Goal: Book appointment/travel/reservation

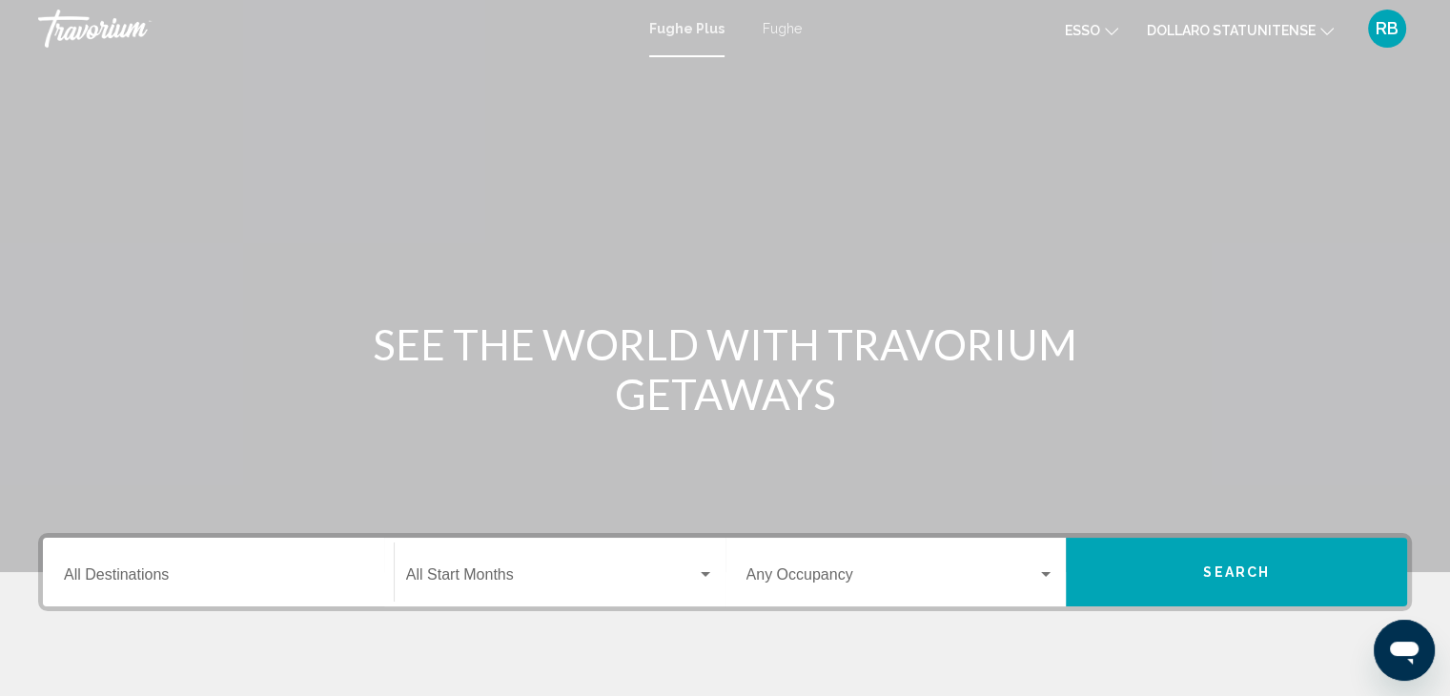
click at [770, 27] on font "Fughe" at bounding box center [782, 28] width 39 height 15
click at [154, 573] on input "Destination All Destinations" at bounding box center [218, 578] width 309 height 17
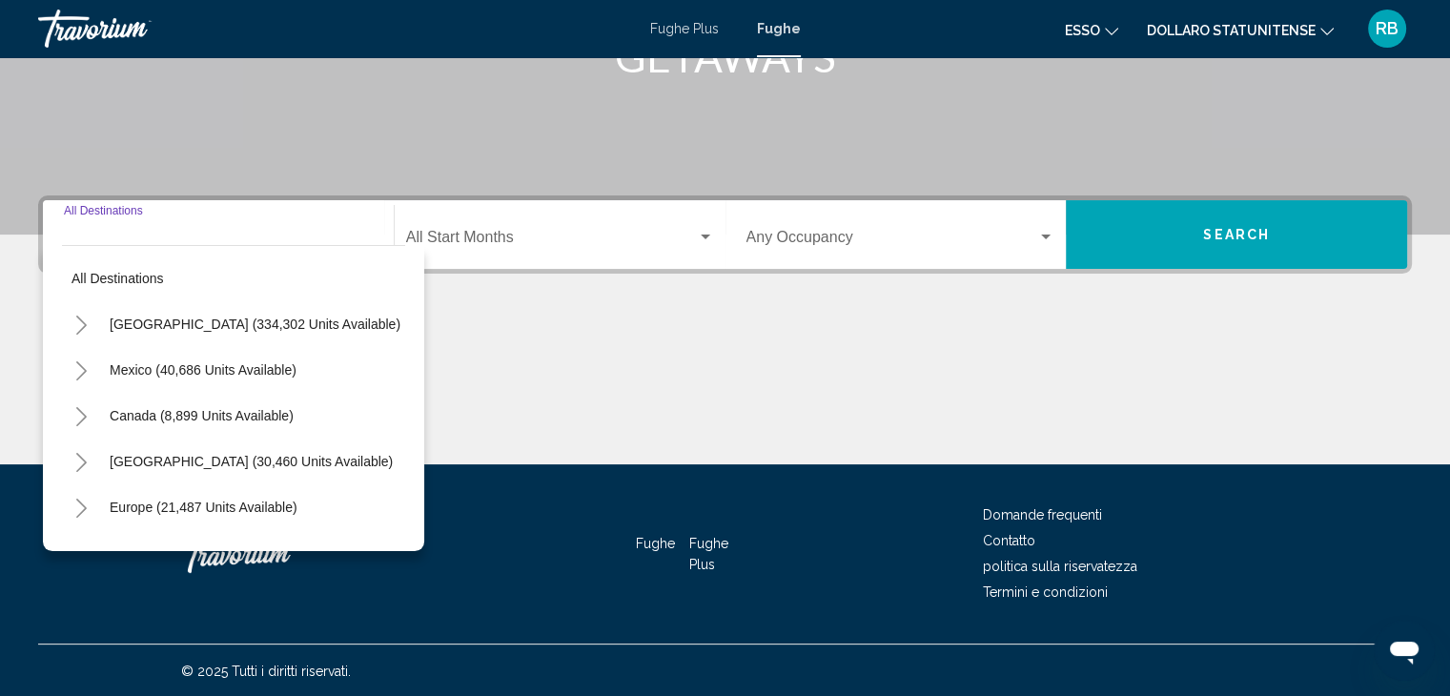
scroll to position [339, 0]
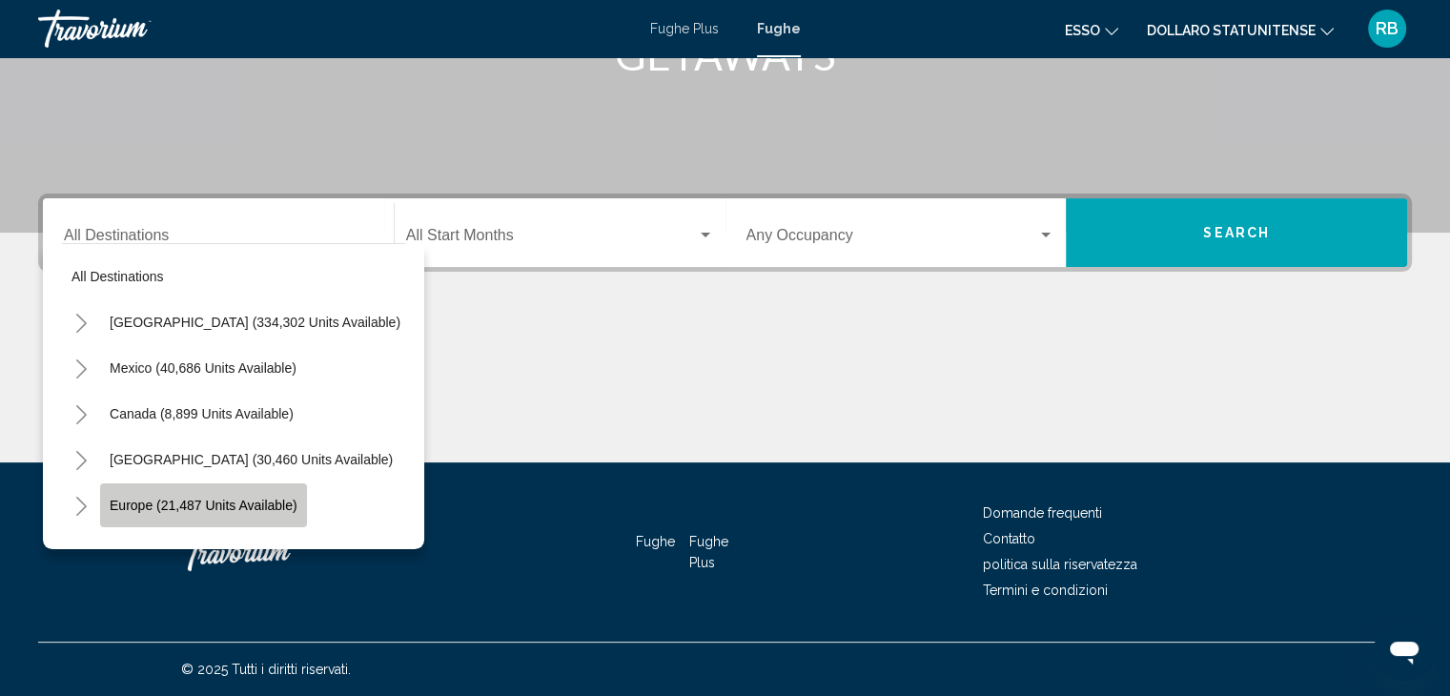
click at [140, 502] on span "Europe (21,487 units available)" at bounding box center [204, 505] width 188 height 15
type input "**********"
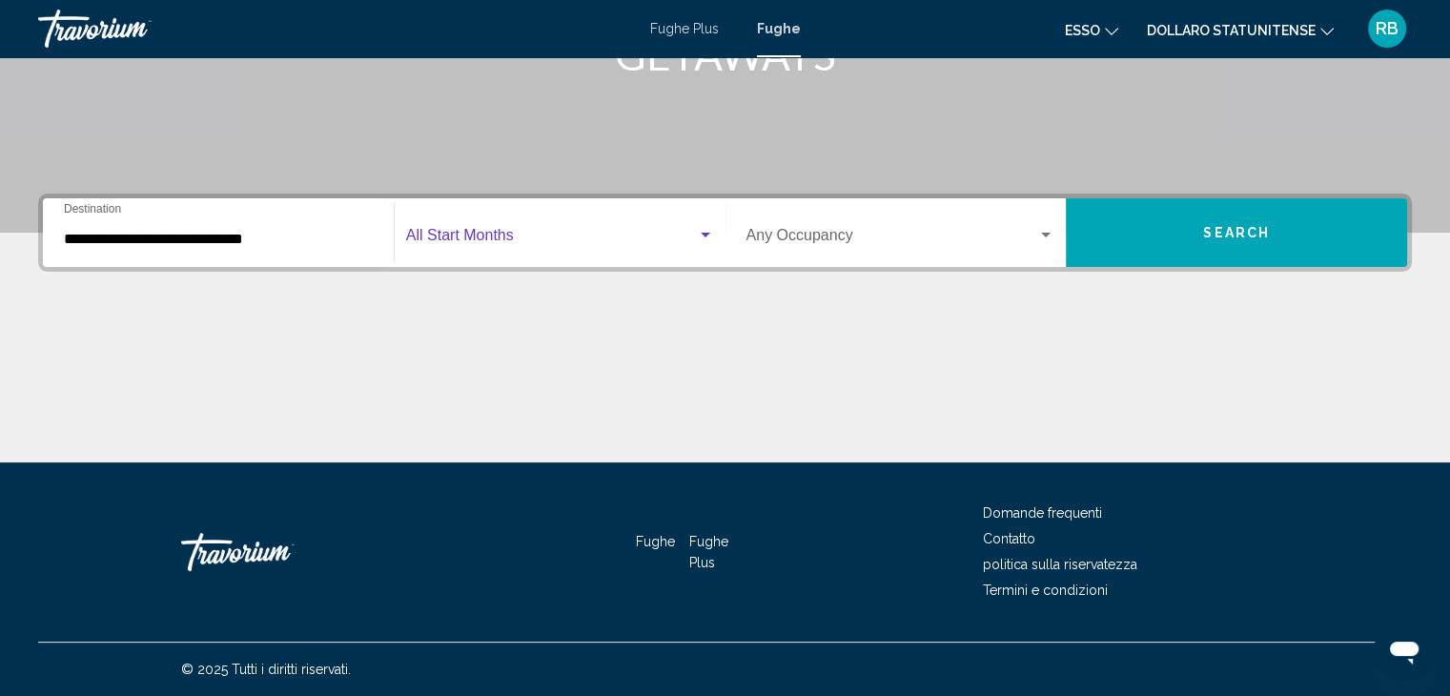
click at [513, 234] on span "Search widget" at bounding box center [551, 239] width 291 height 17
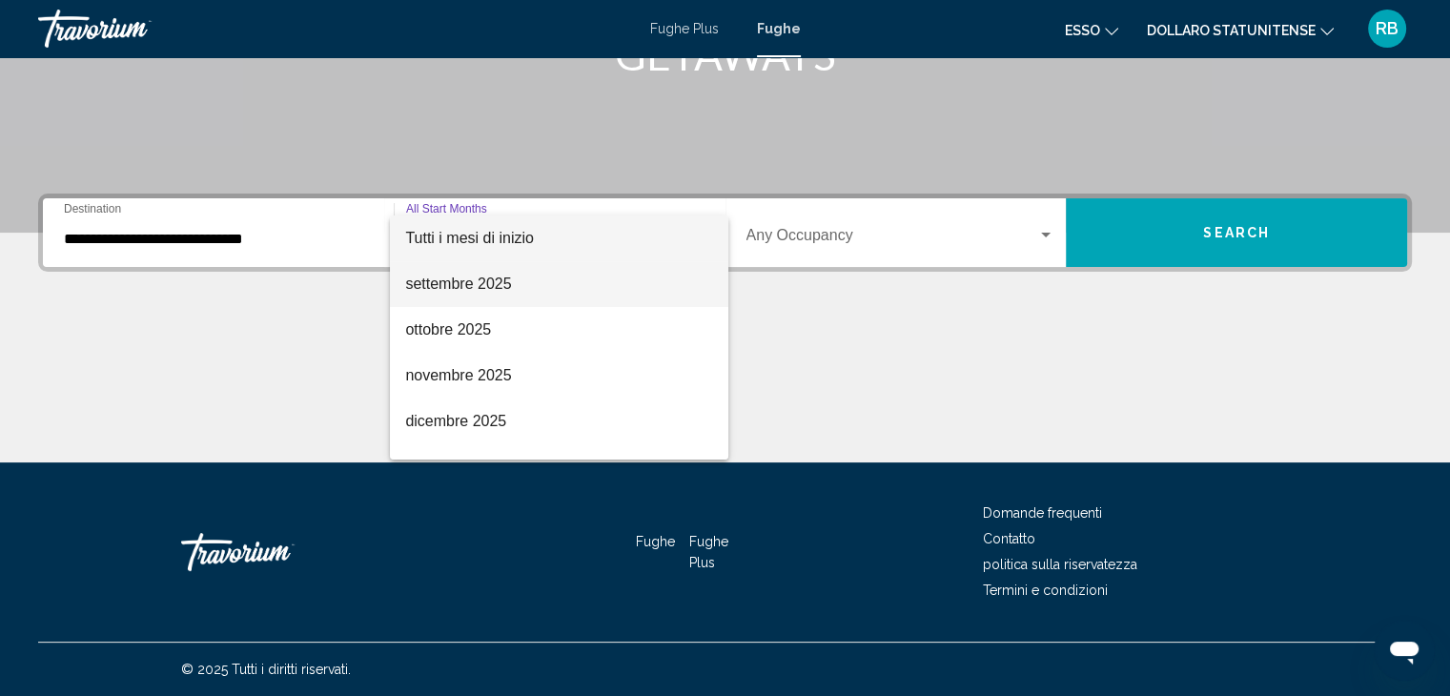
click at [464, 279] on font "settembre 2025" at bounding box center [458, 284] width 106 height 16
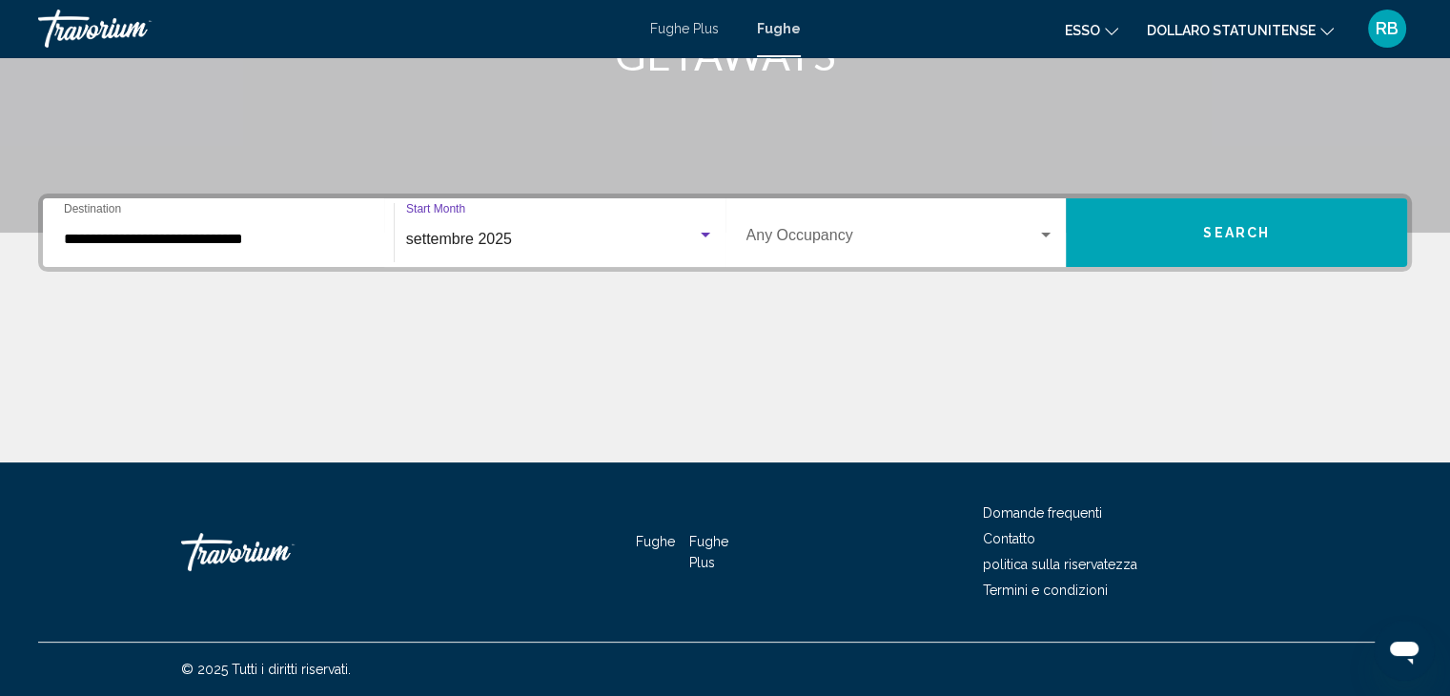
click at [805, 234] on span "Search widget" at bounding box center [893, 239] width 292 height 17
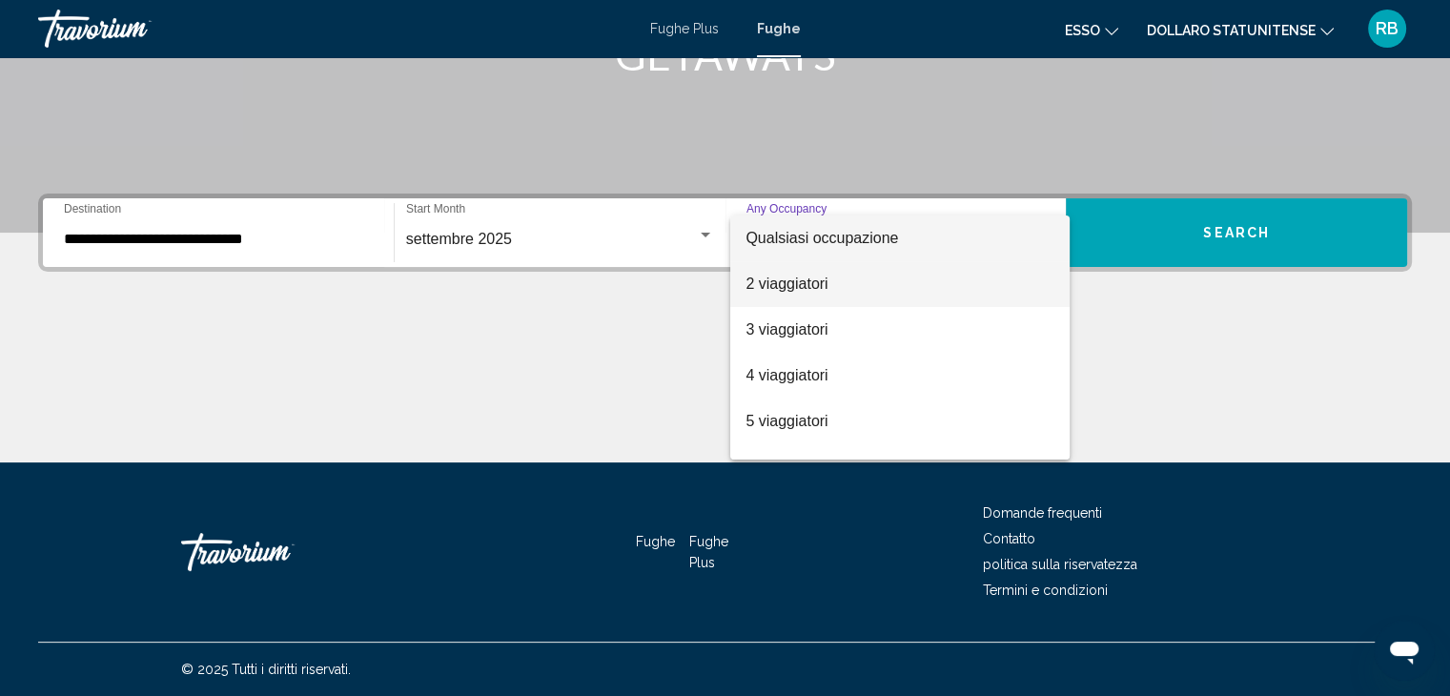
click at [786, 285] on font "2 viaggiatori" at bounding box center [787, 284] width 82 height 16
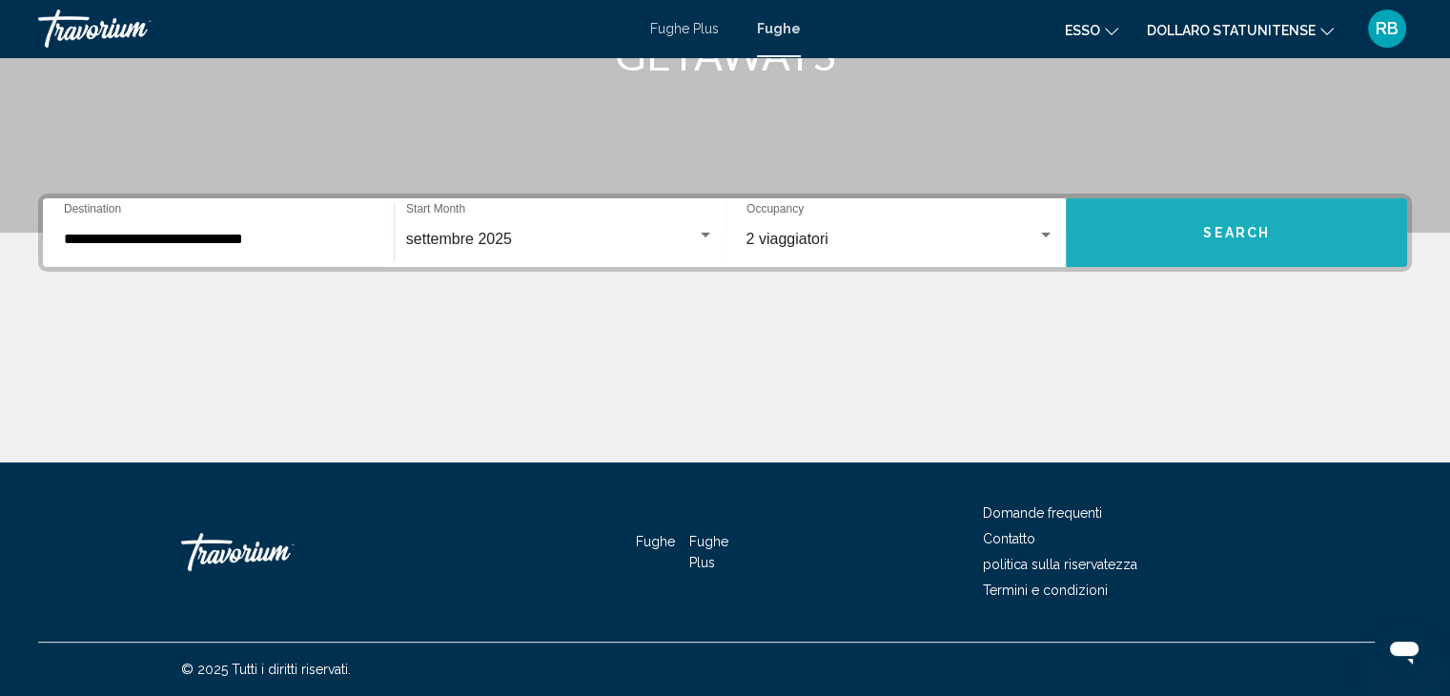
click at [1228, 226] on span "Search" at bounding box center [1236, 233] width 67 height 15
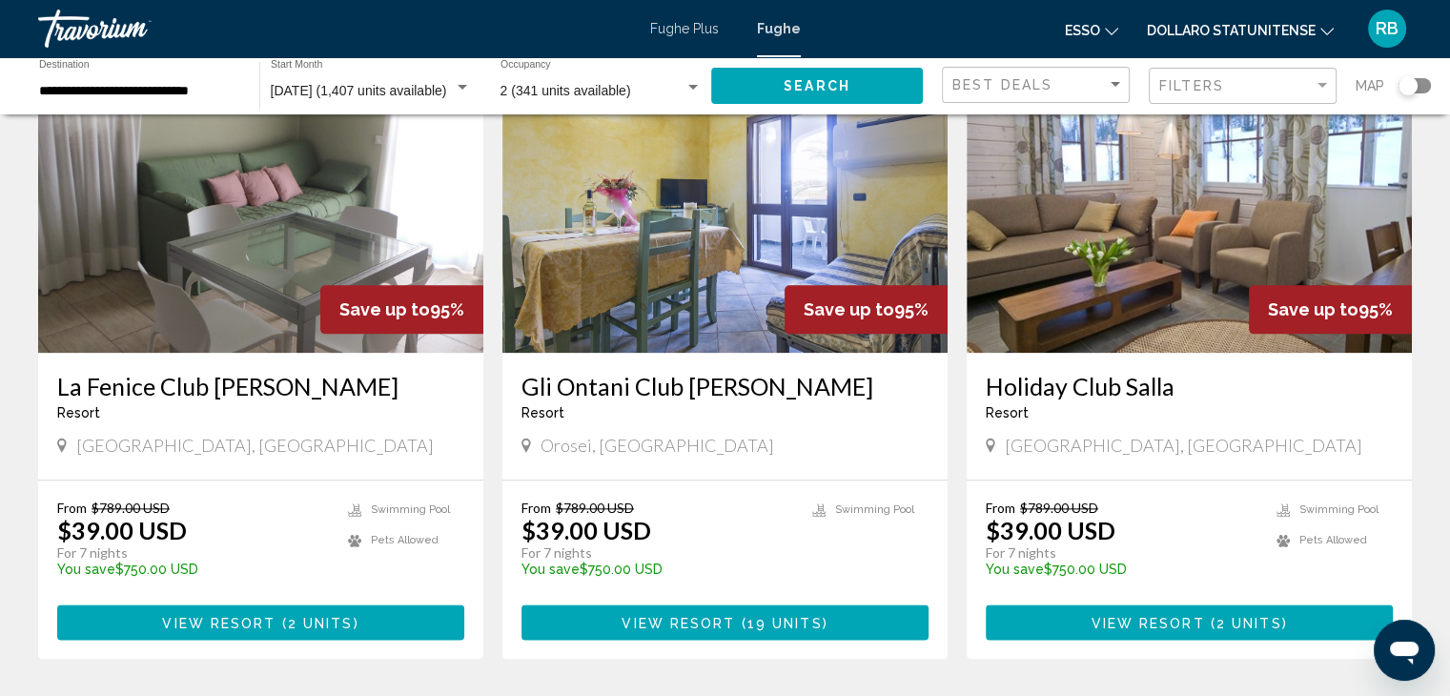
scroll to position [2410, 0]
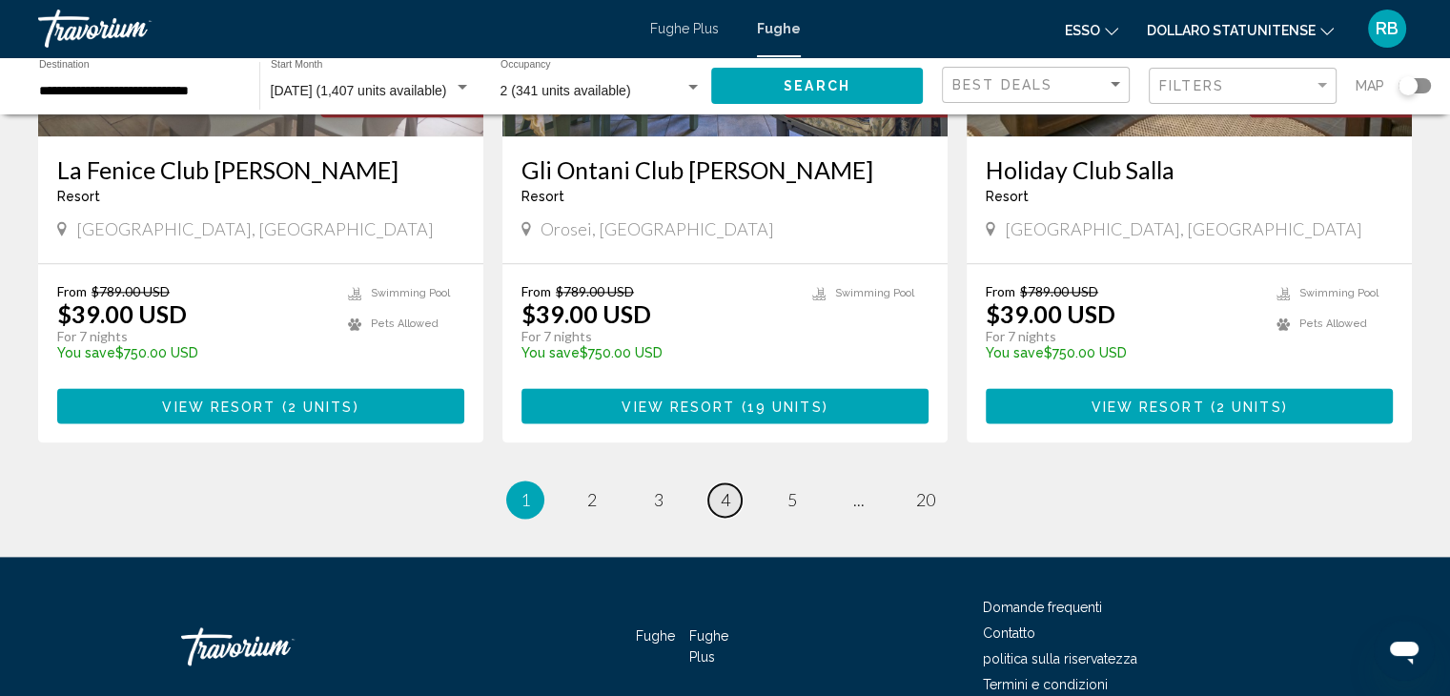
click at [726, 489] on span "4" at bounding box center [726, 499] width 10 height 21
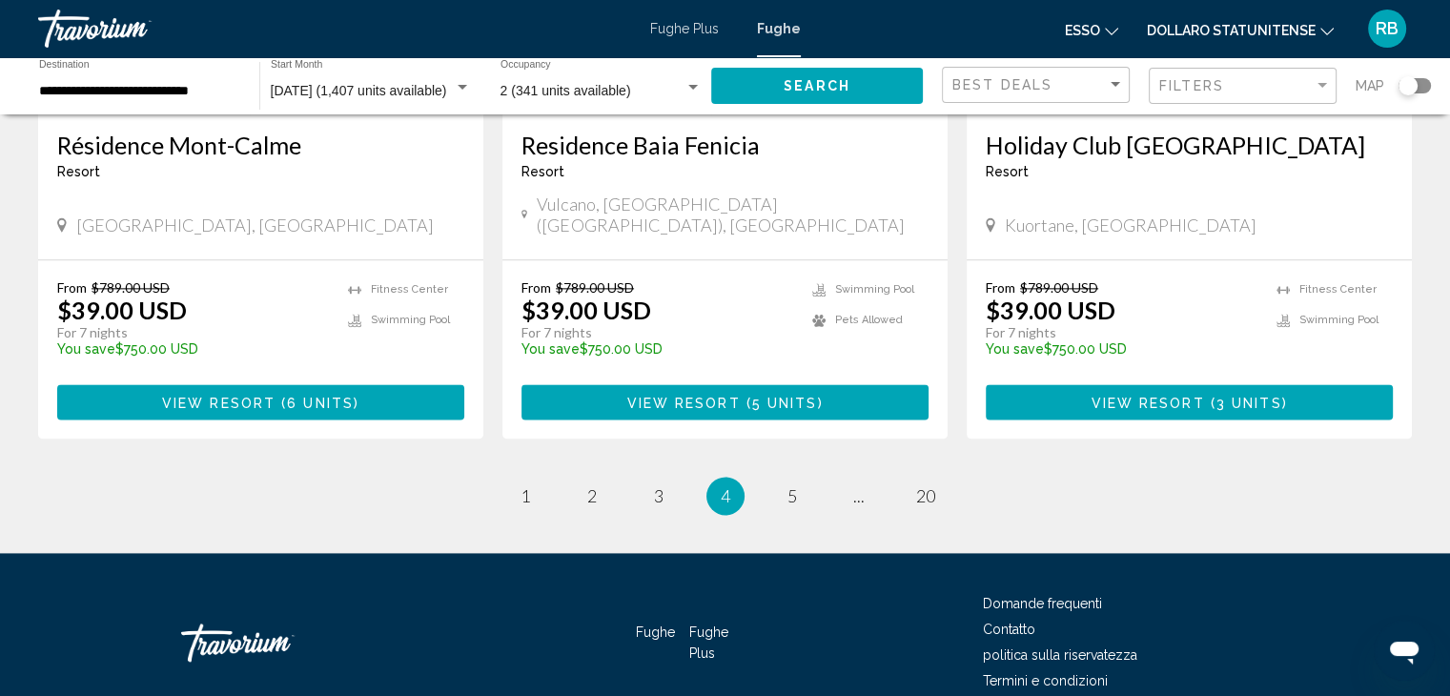
scroll to position [2410, 0]
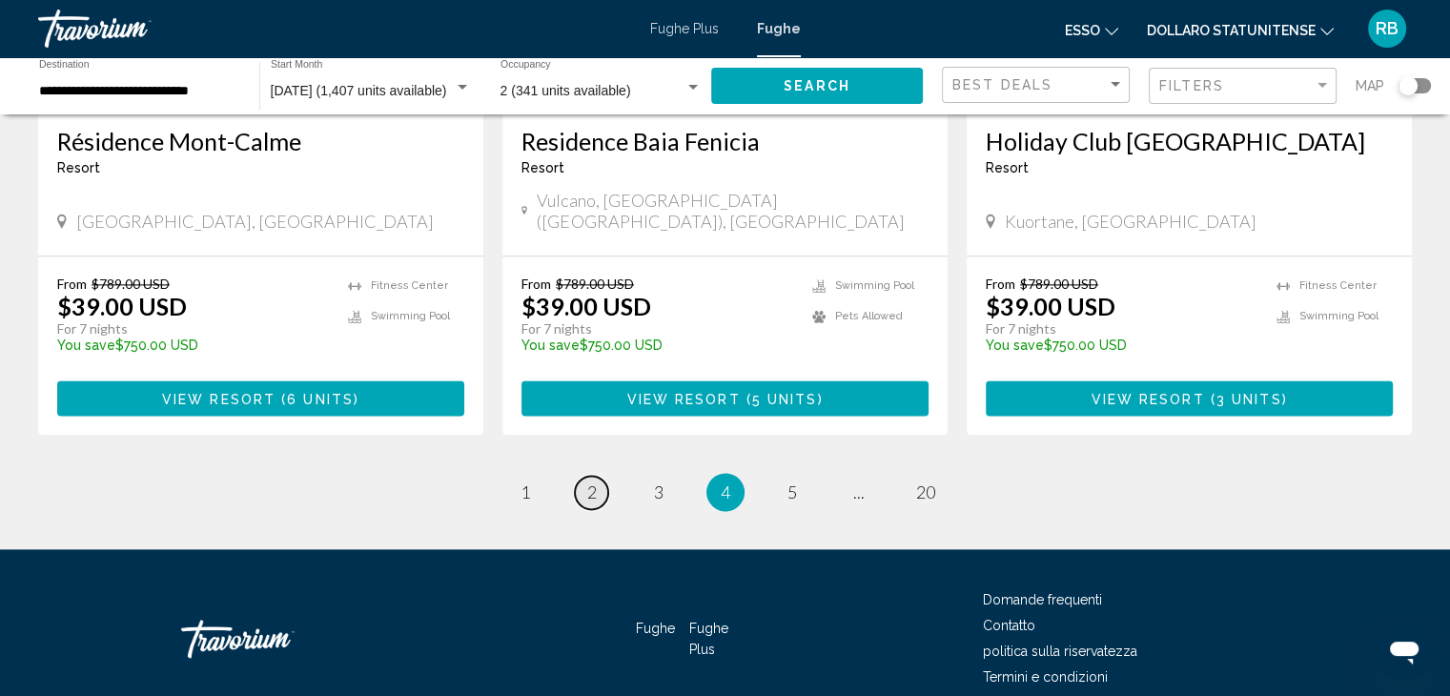
click at [592, 482] on span "2" at bounding box center [592, 492] width 10 height 21
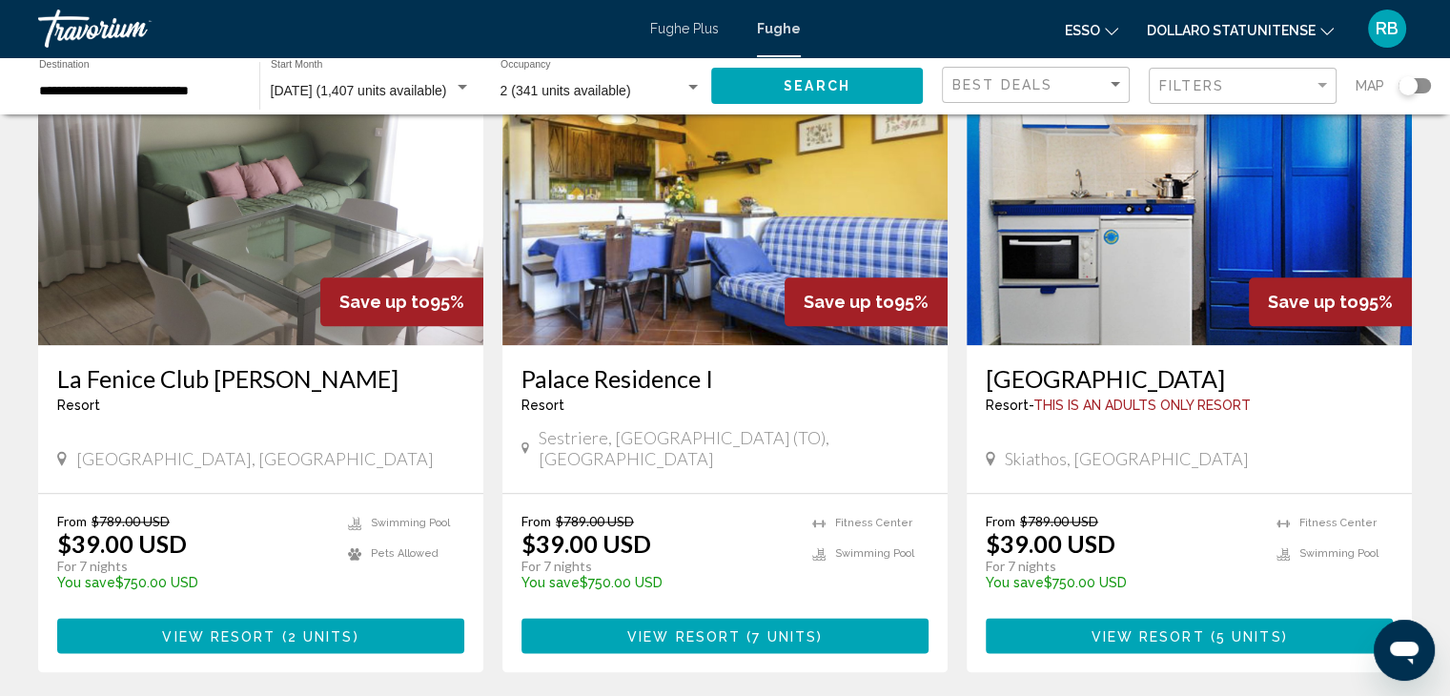
scroll to position [2289, 0]
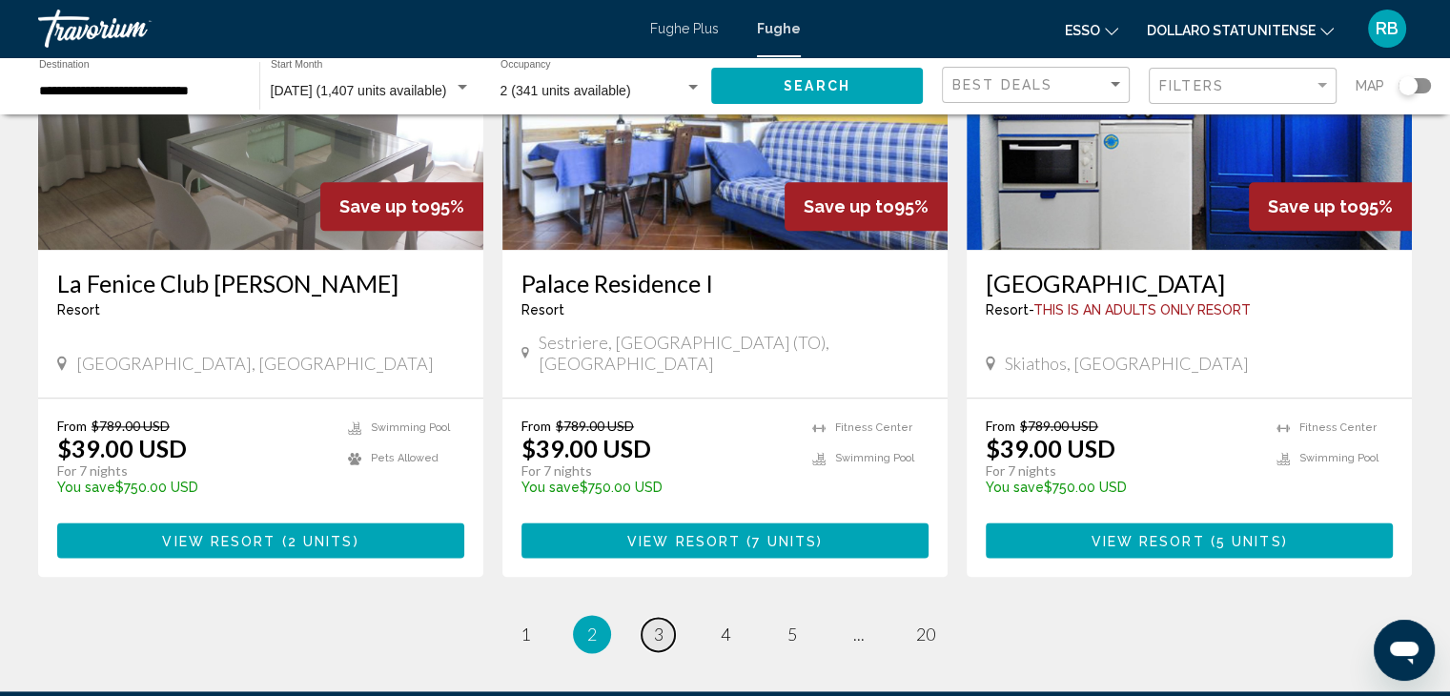
click at [662, 624] on span "3" at bounding box center [659, 634] width 10 height 21
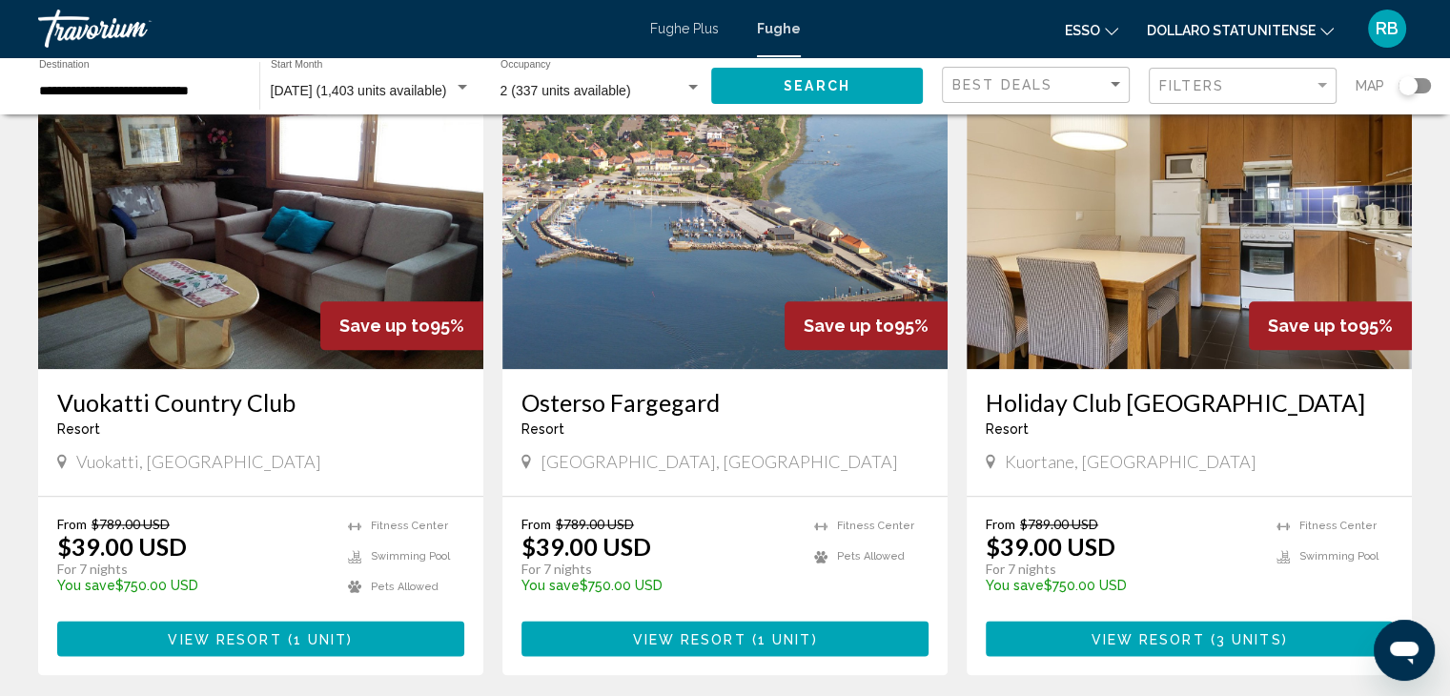
scroll to position [2384, 0]
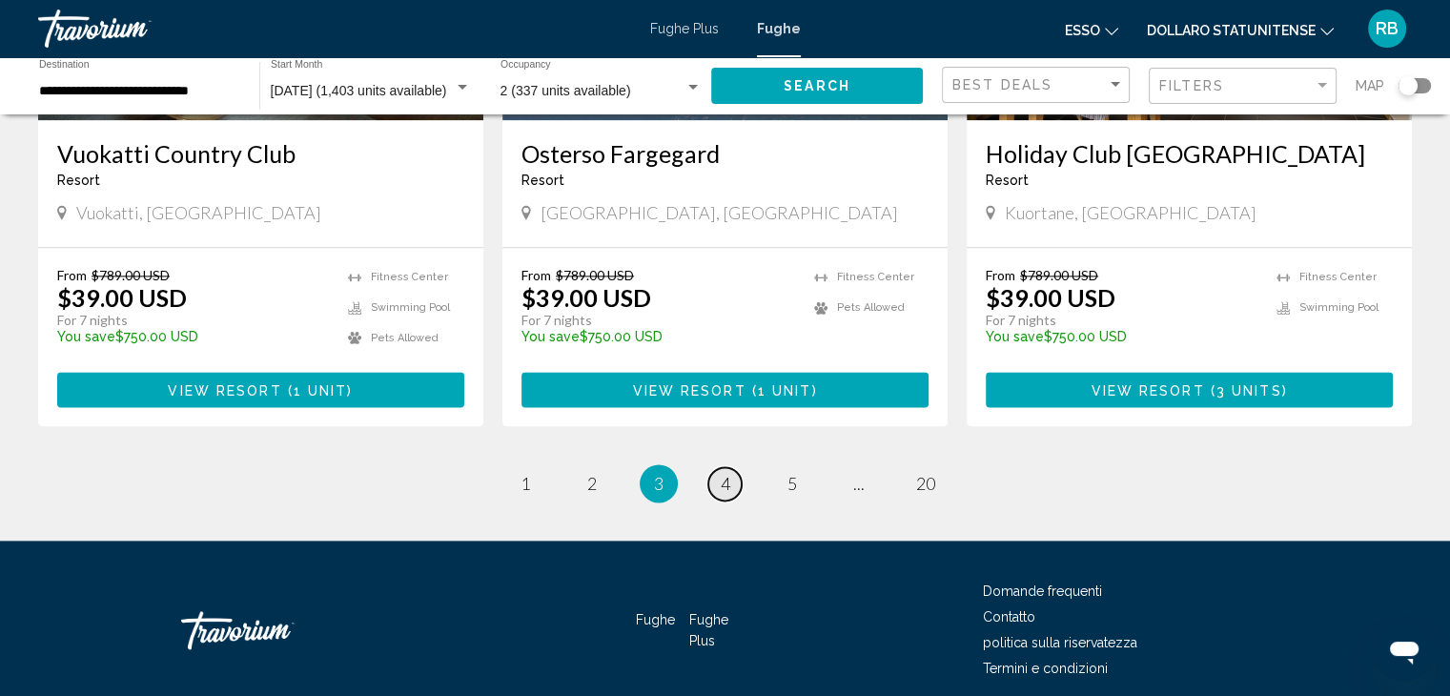
click at [729, 473] on span "4" at bounding box center [726, 483] width 10 height 21
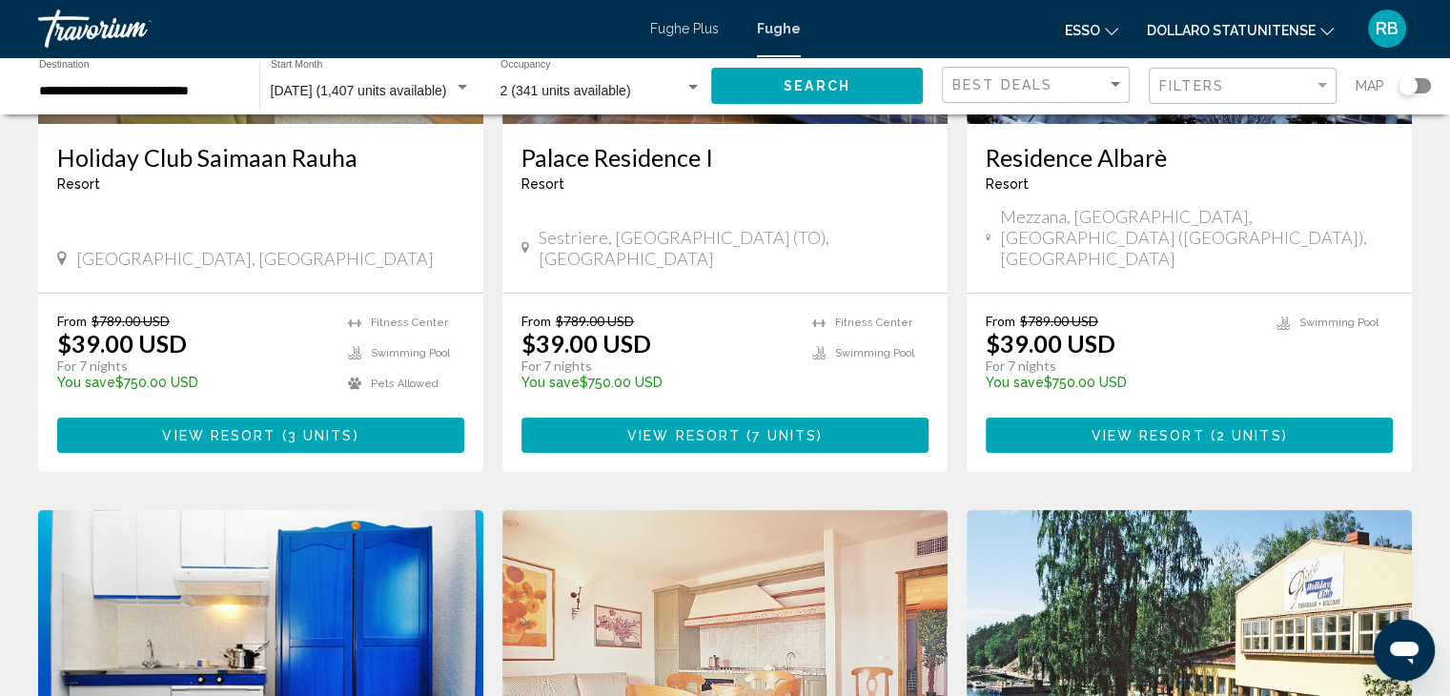
scroll to position [191, 0]
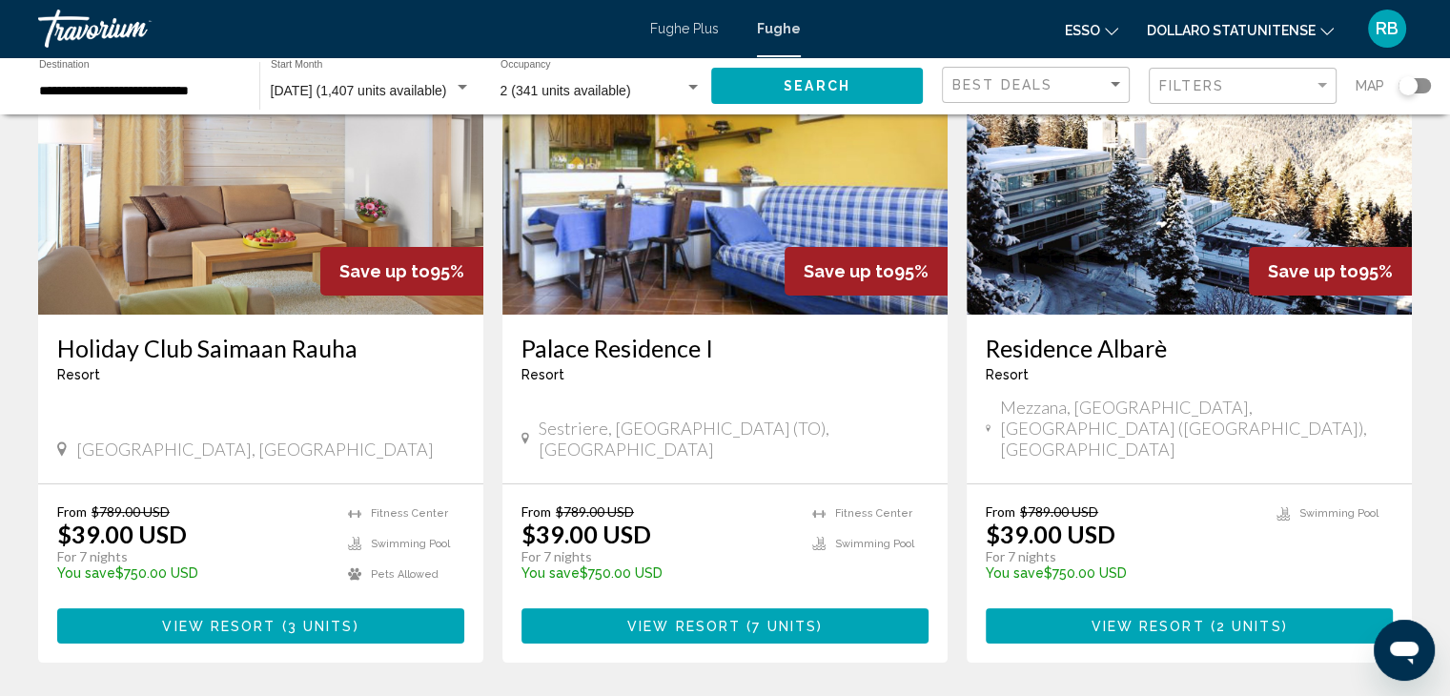
click at [1179, 193] on img "Contenuto principale" at bounding box center [1189, 162] width 445 height 305
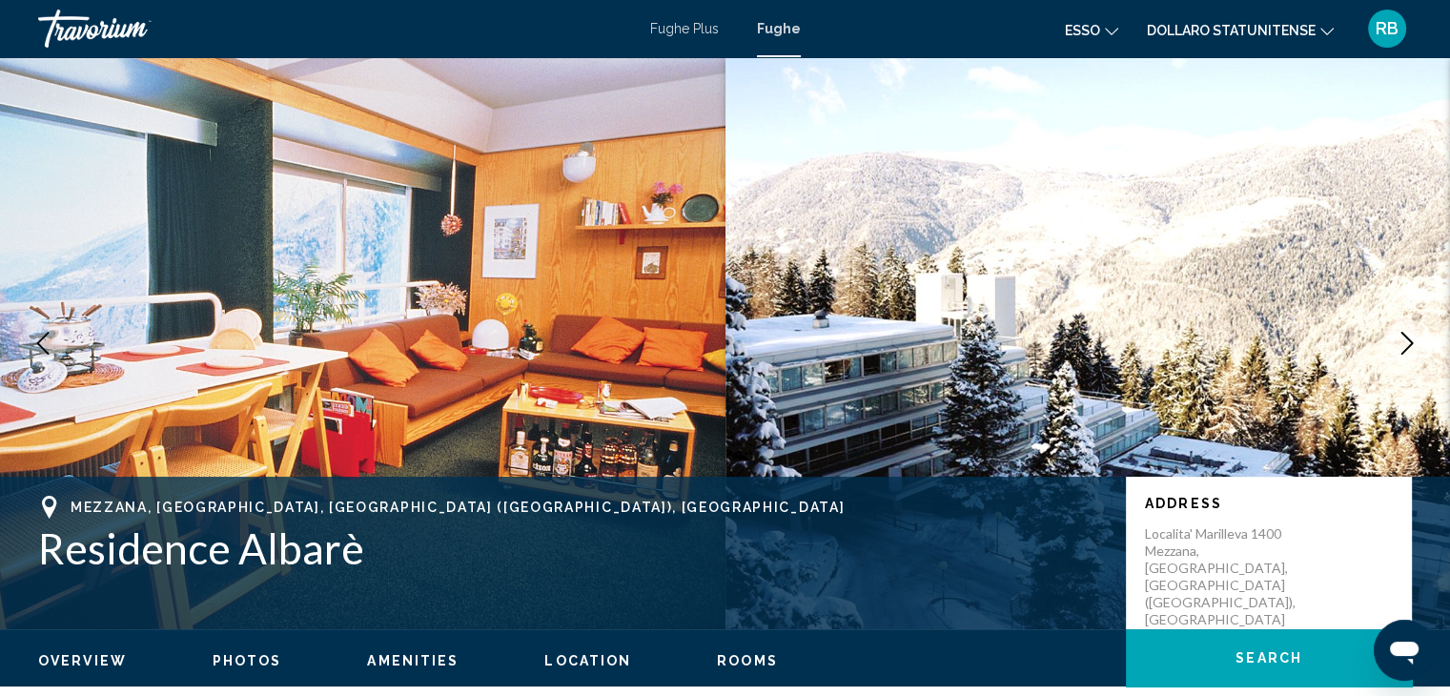
click at [1401, 337] on icon "Next image" at bounding box center [1407, 343] width 23 height 23
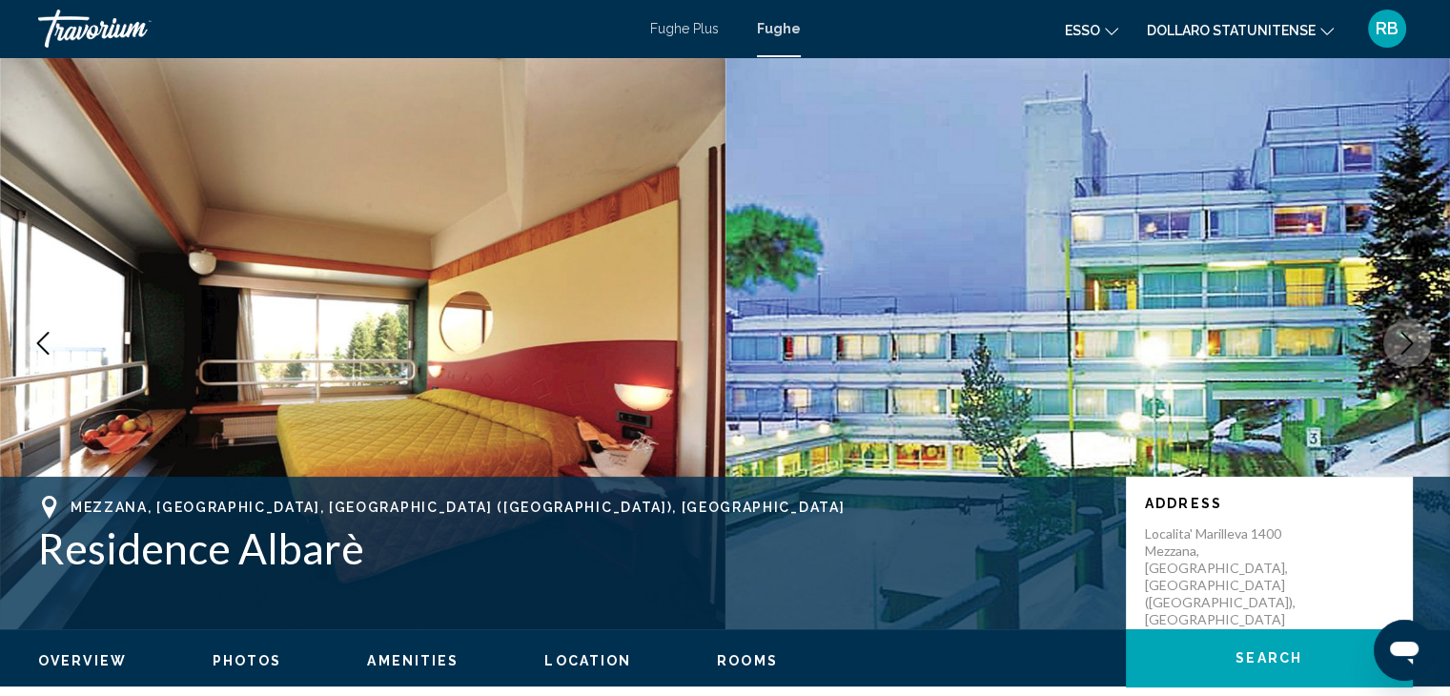
click at [1401, 337] on icon "Next image" at bounding box center [1407, 343] width 23 height 23
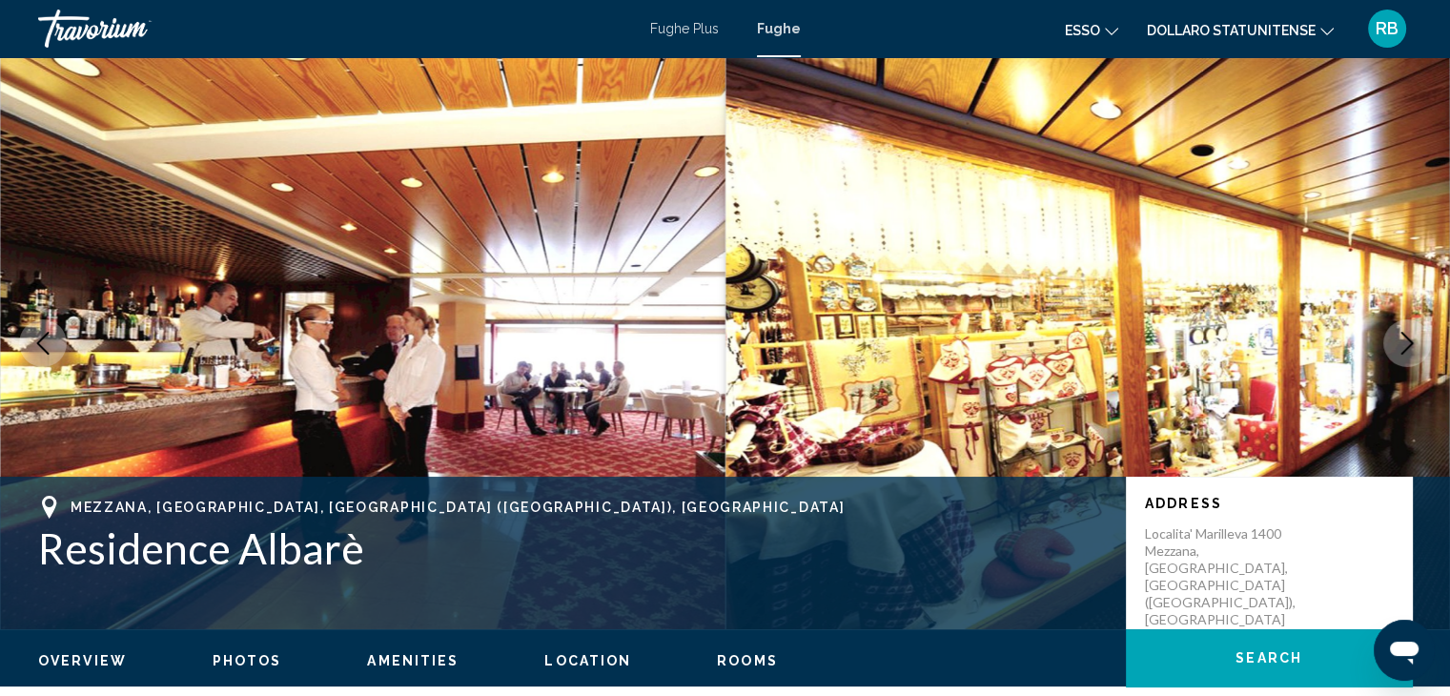
click at [1401, 337] on icon "Next image" at bounding box center [1407, 343] width 23 height 23
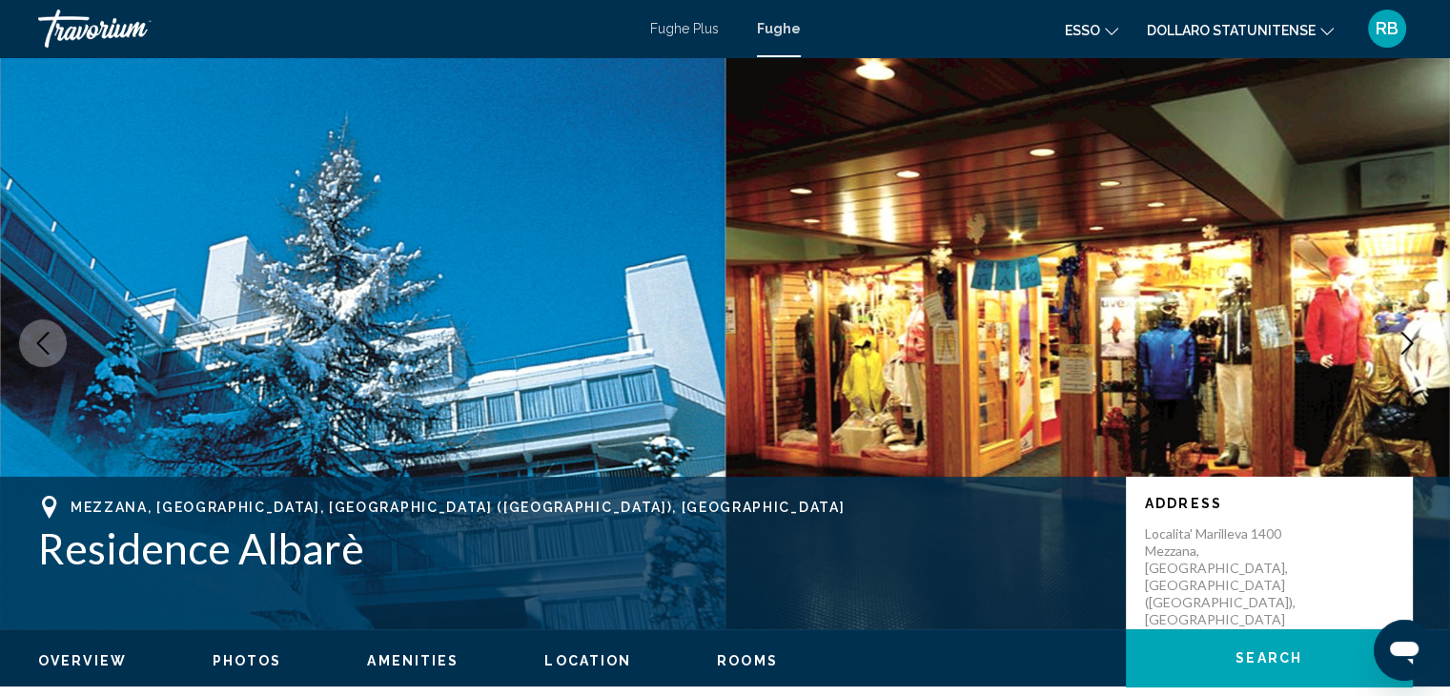
click at [1401, 337] on icon "Next image" at bounding box center [1407, 343] width 23 height 23
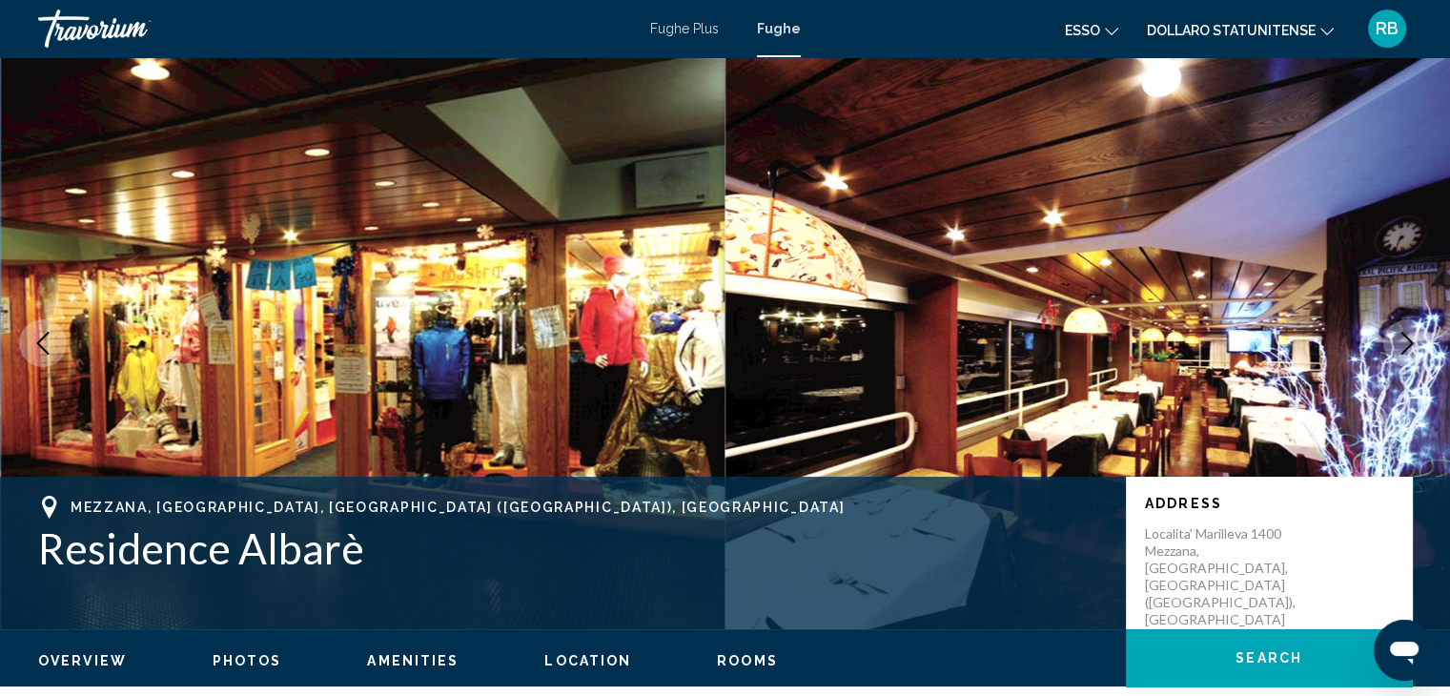
click at [1401, 337] on icon "Next image" at bounding box center [1407, 343] width 23 height 23
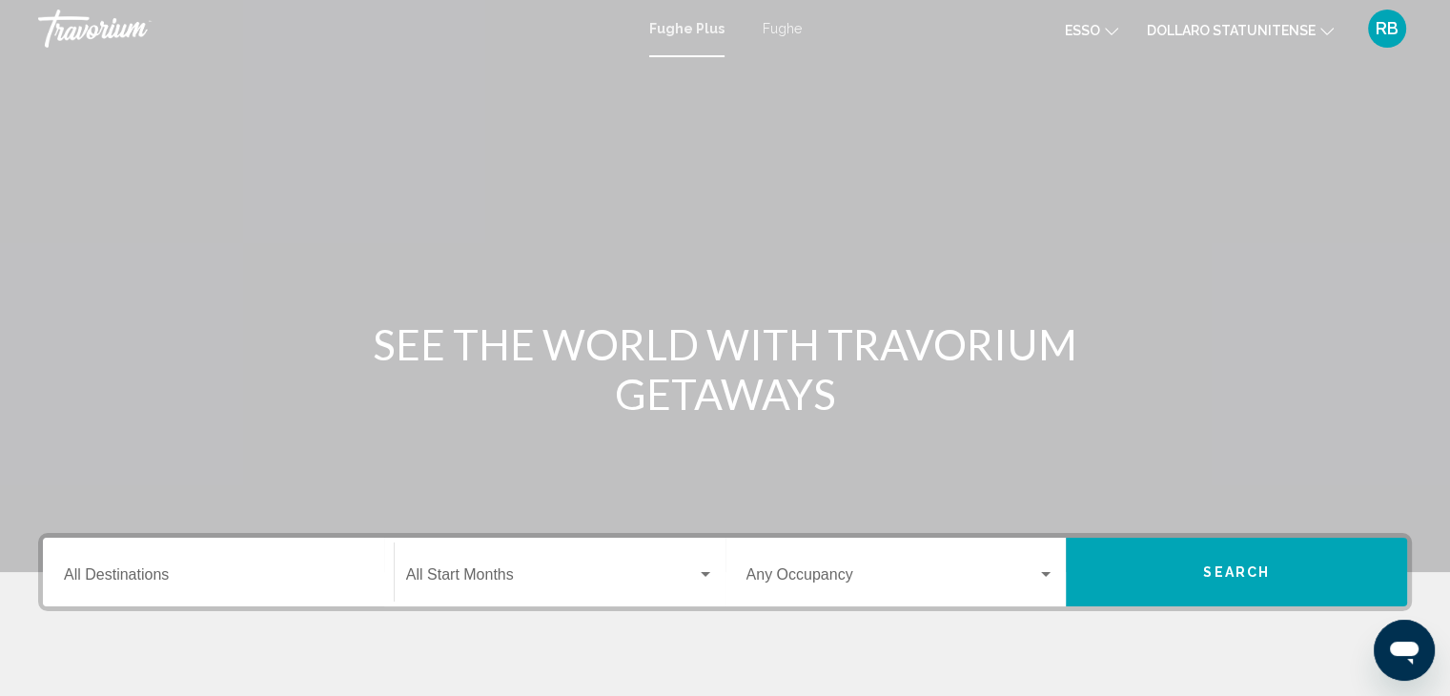
click at [775, 26] on font "Fughe" at bounding box center [782, 28] width 39 height 15
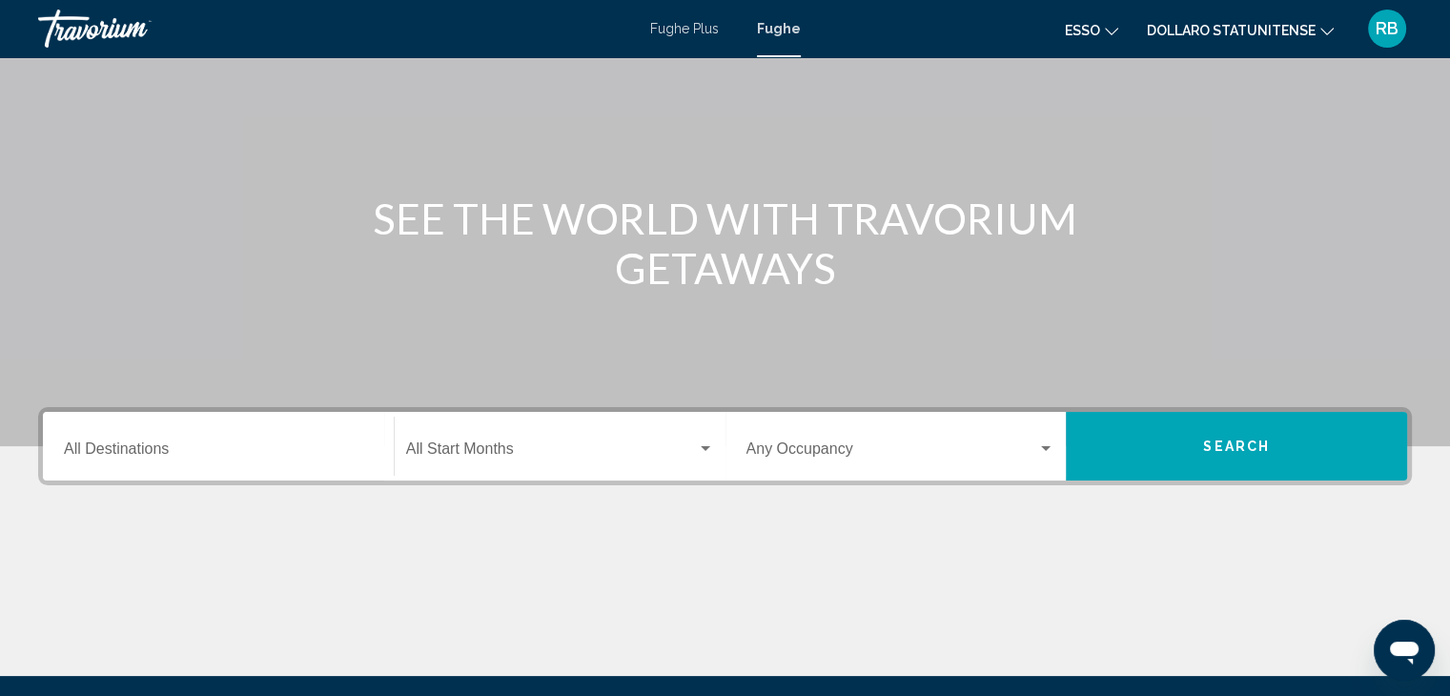
scroll to position [339, 0]
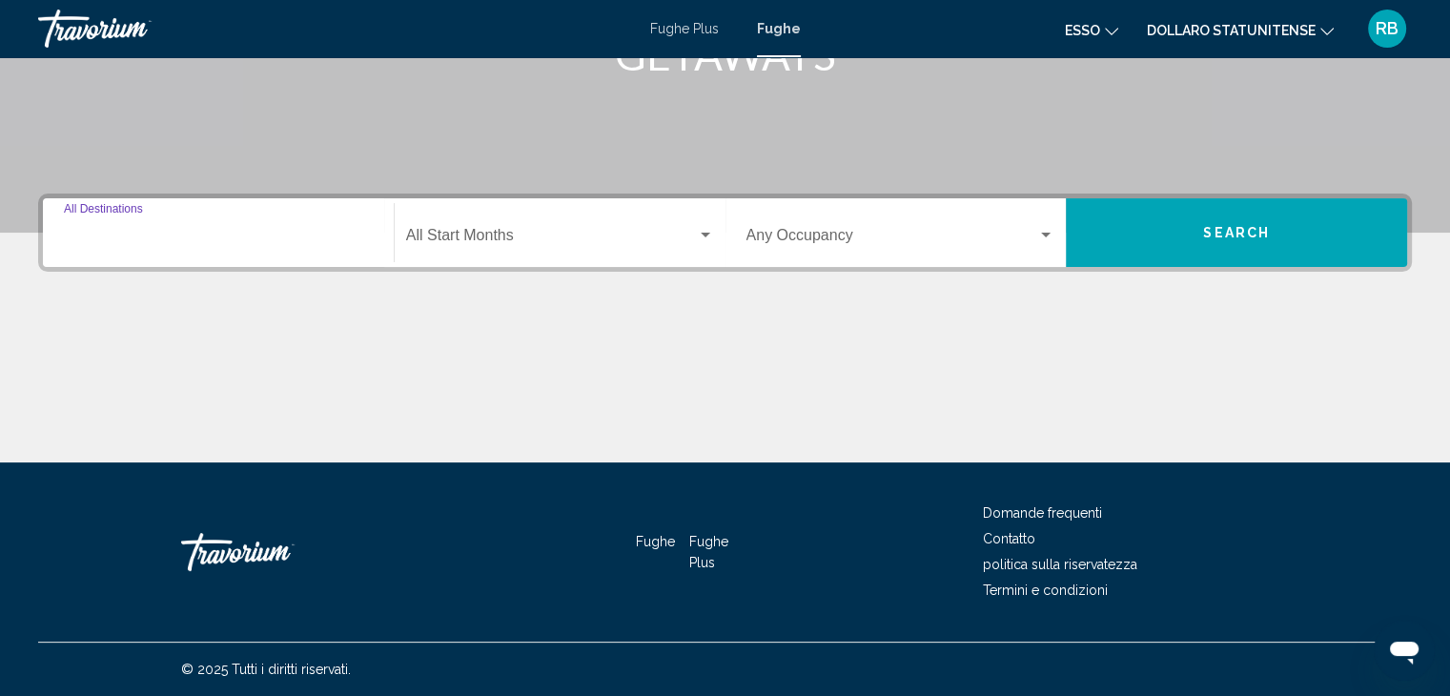
click at [122, 231] on input "Destination All Destinations" at bounding box center [218, 239] width 309 height 17
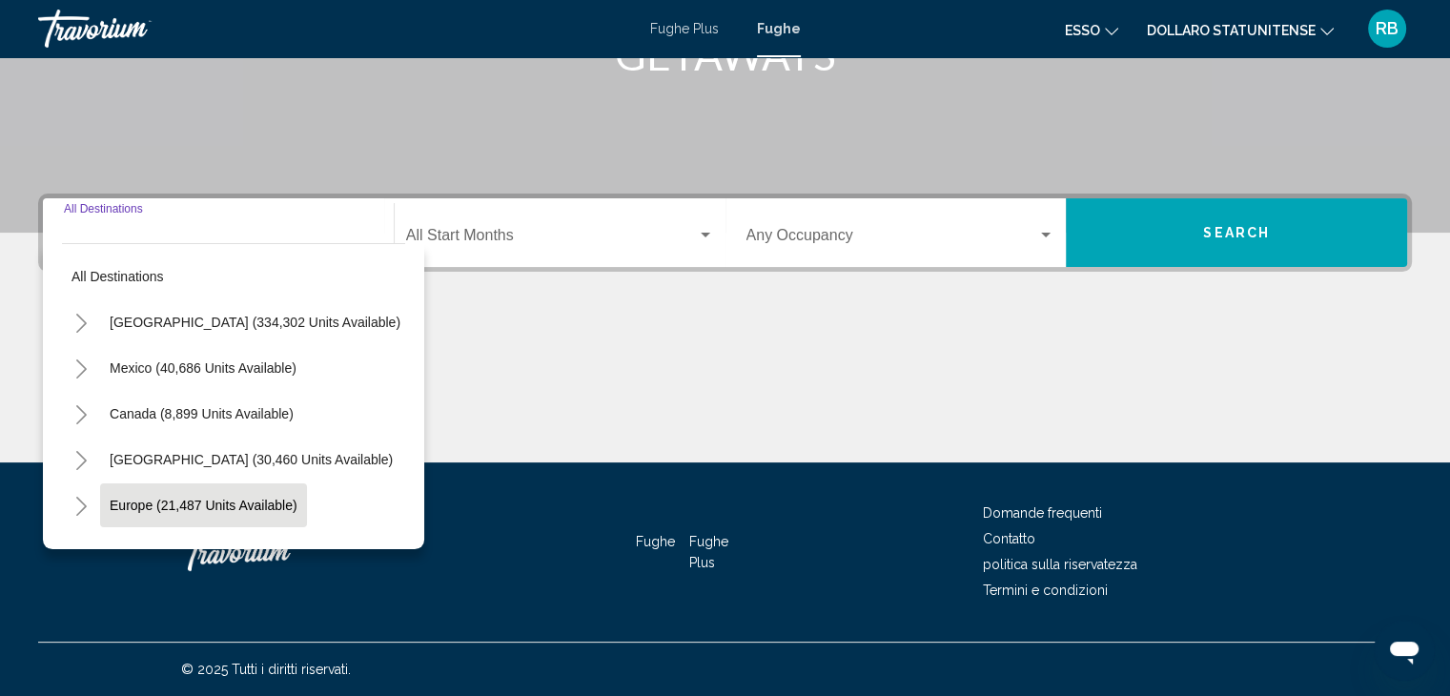
click at [162, 501] on span "Europe (21,487 units available)" at bounding box center [204, 505] width 188 height 15
type input "**********"
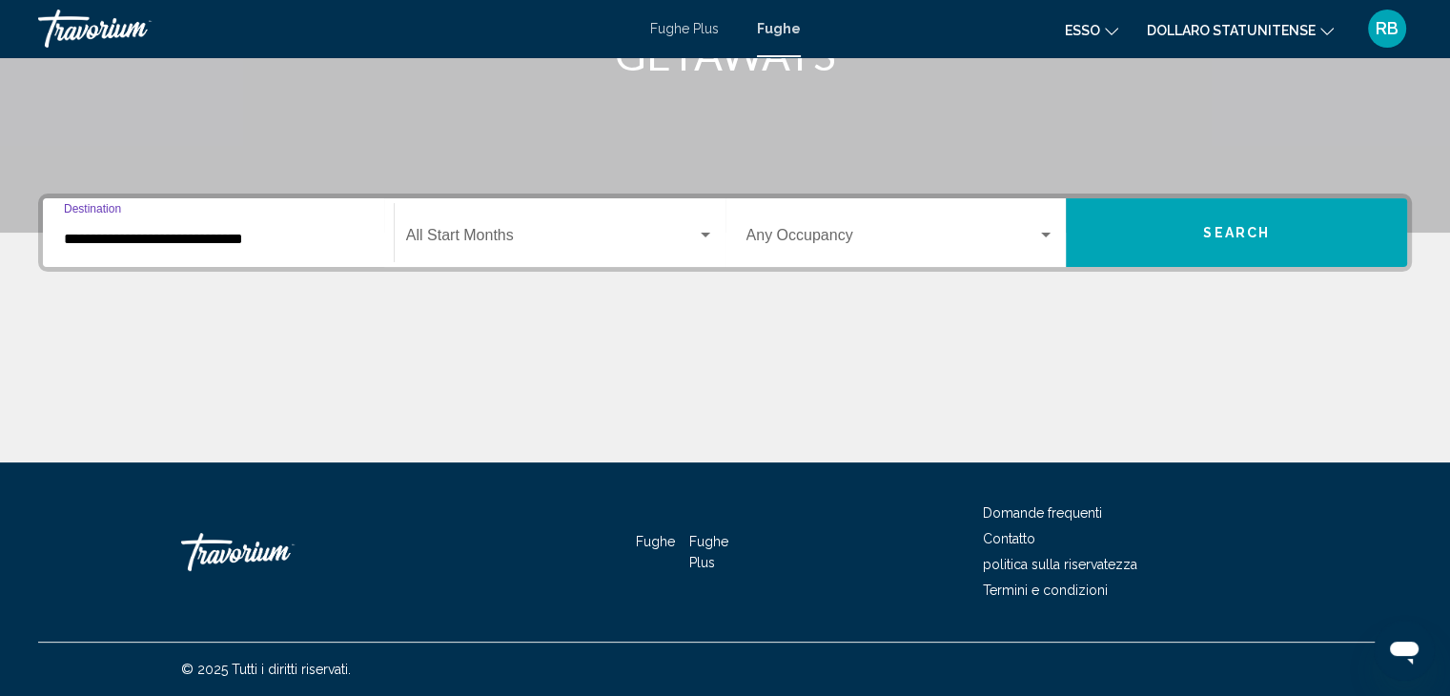
click at [475, 227] on div "Start Month All Start Months" at bounding box center [560, 233] width 308 height 60
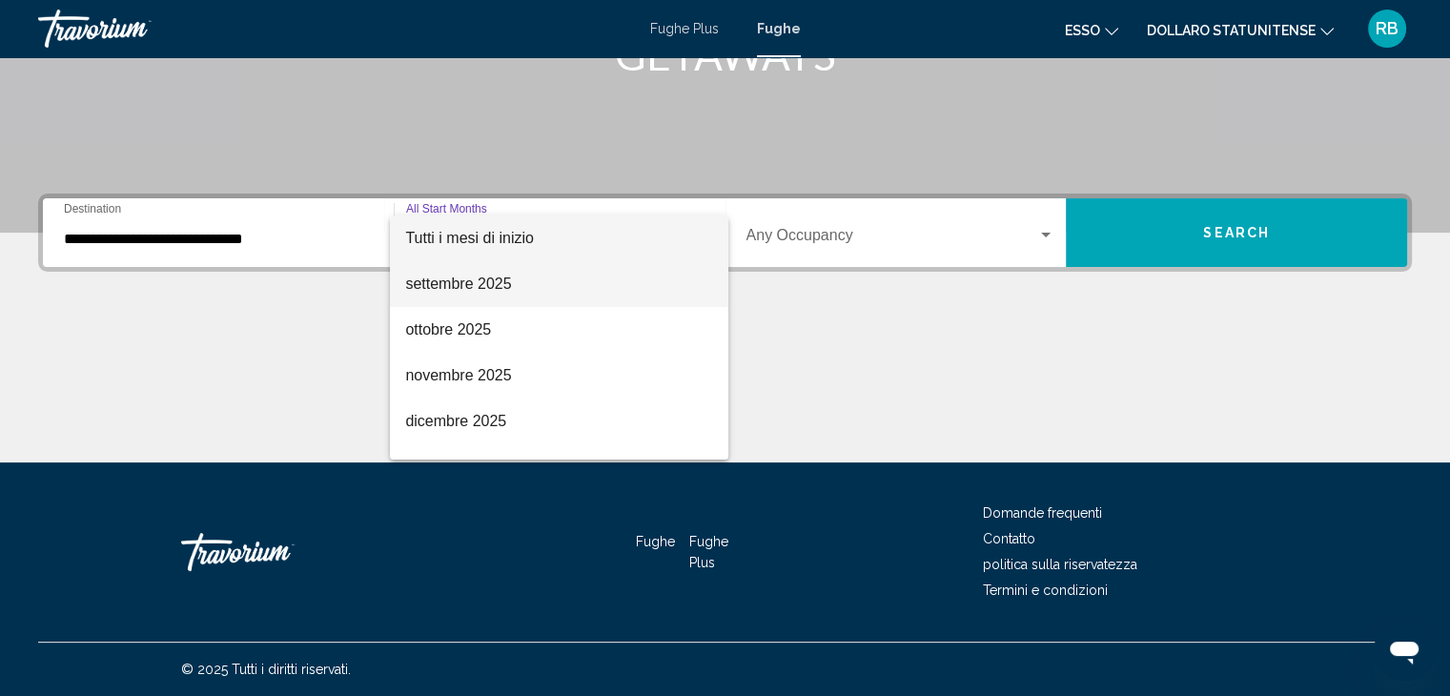
click at [461, 277] on font "settembre 2025" at bounding box center [458, 284] width 106 height 16
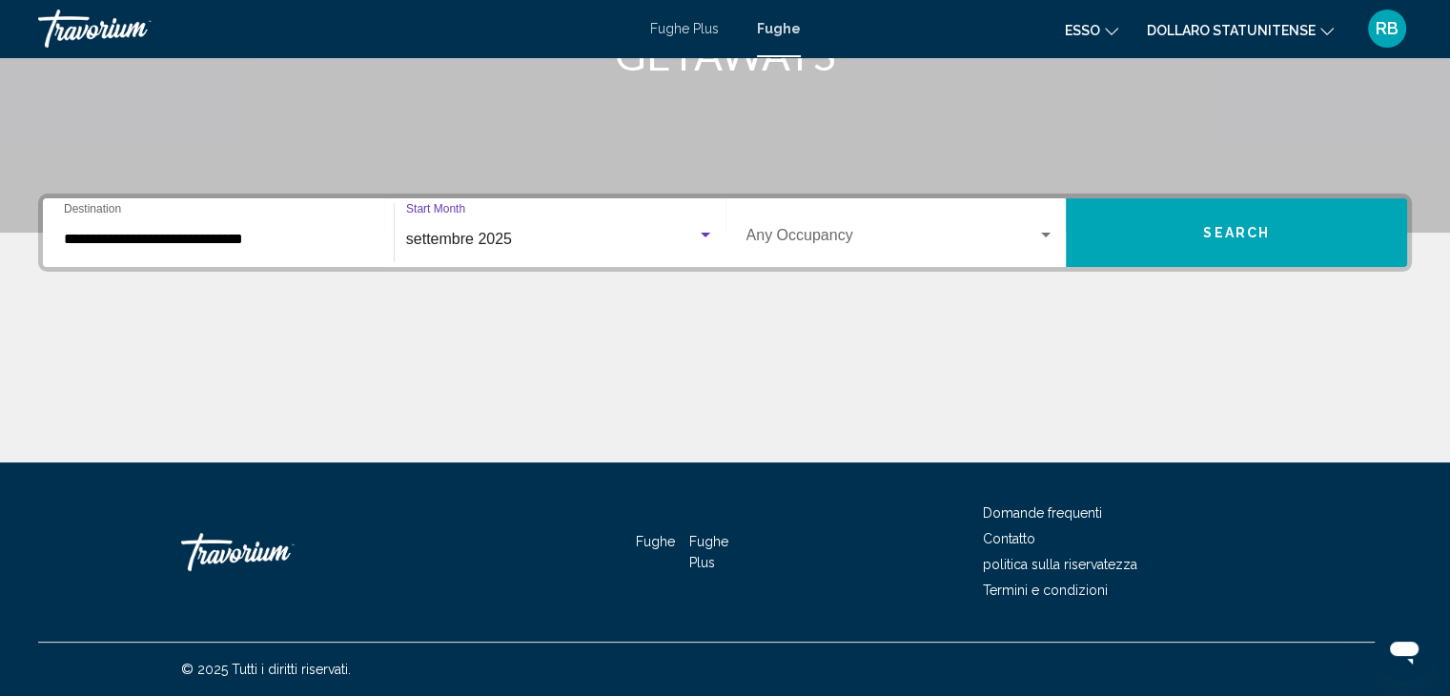
click at [816, 236] on span "Search widget" at bounding box center [893, 239] width 292 height 17
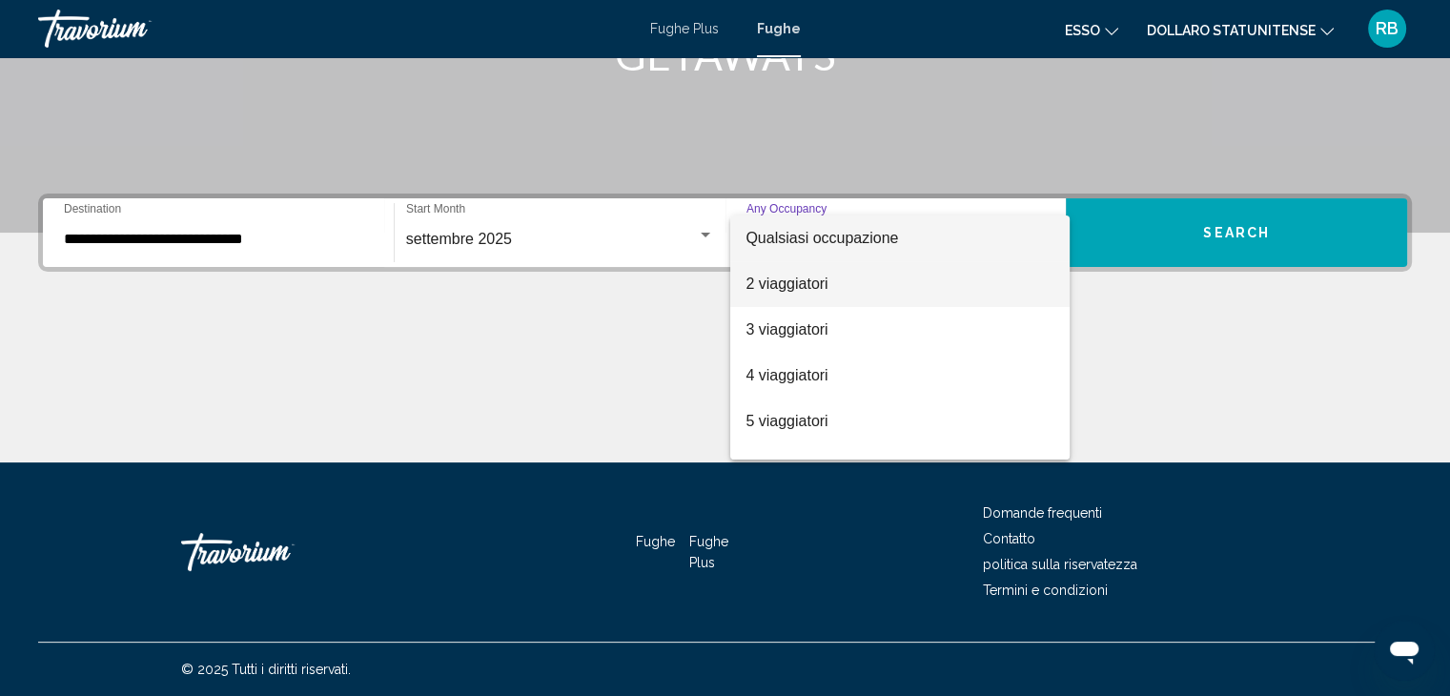
click at [810, 286] on font "2 viaggiatori" at bounding box center [787, 284] width 82 height 16
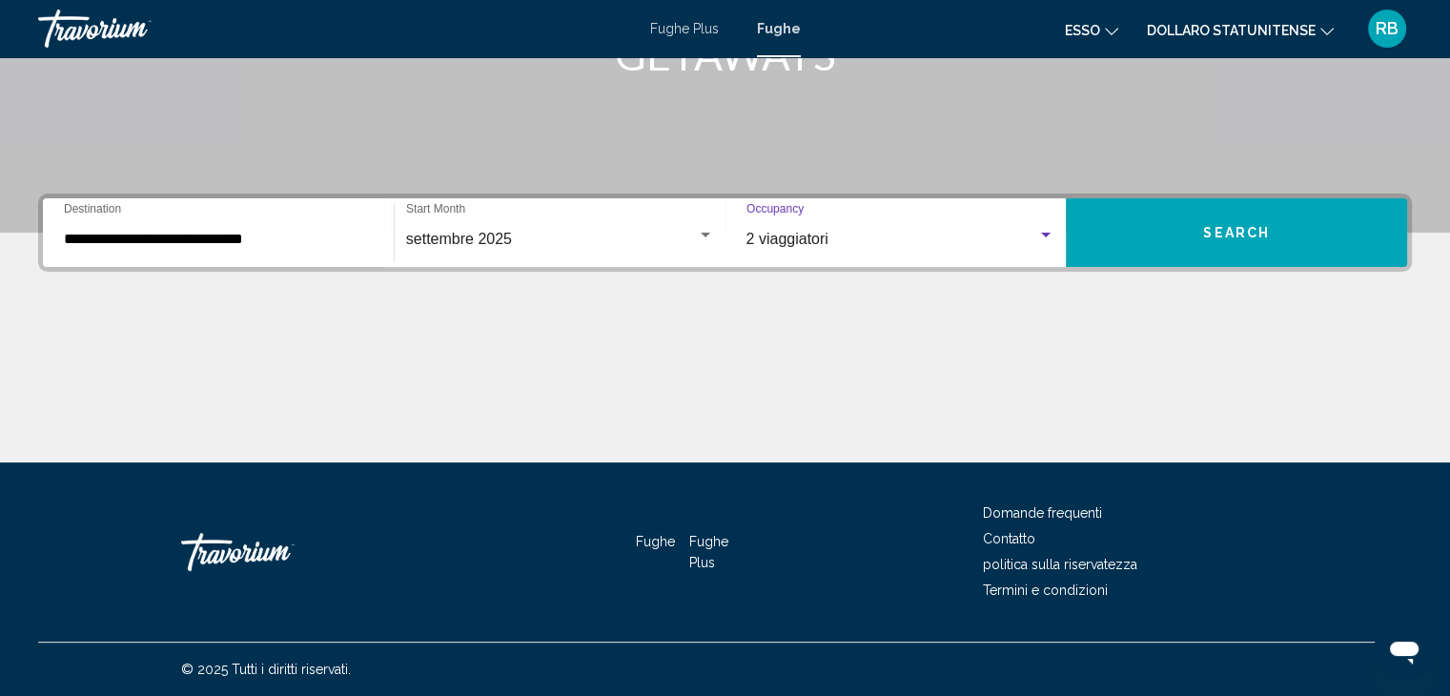
click at [1228, 222] on button "Search" at bounding box center [1236, 232] width 341 height 69
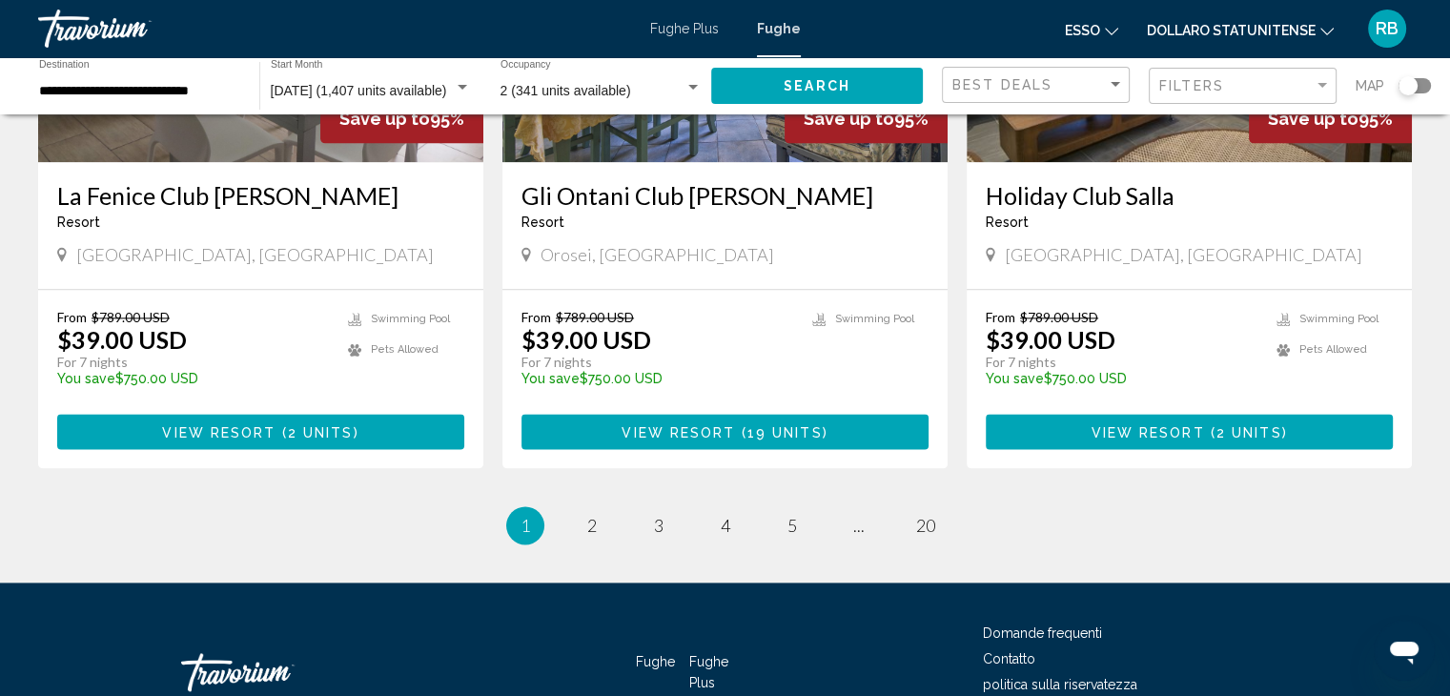
scroll to position [2410, 0]
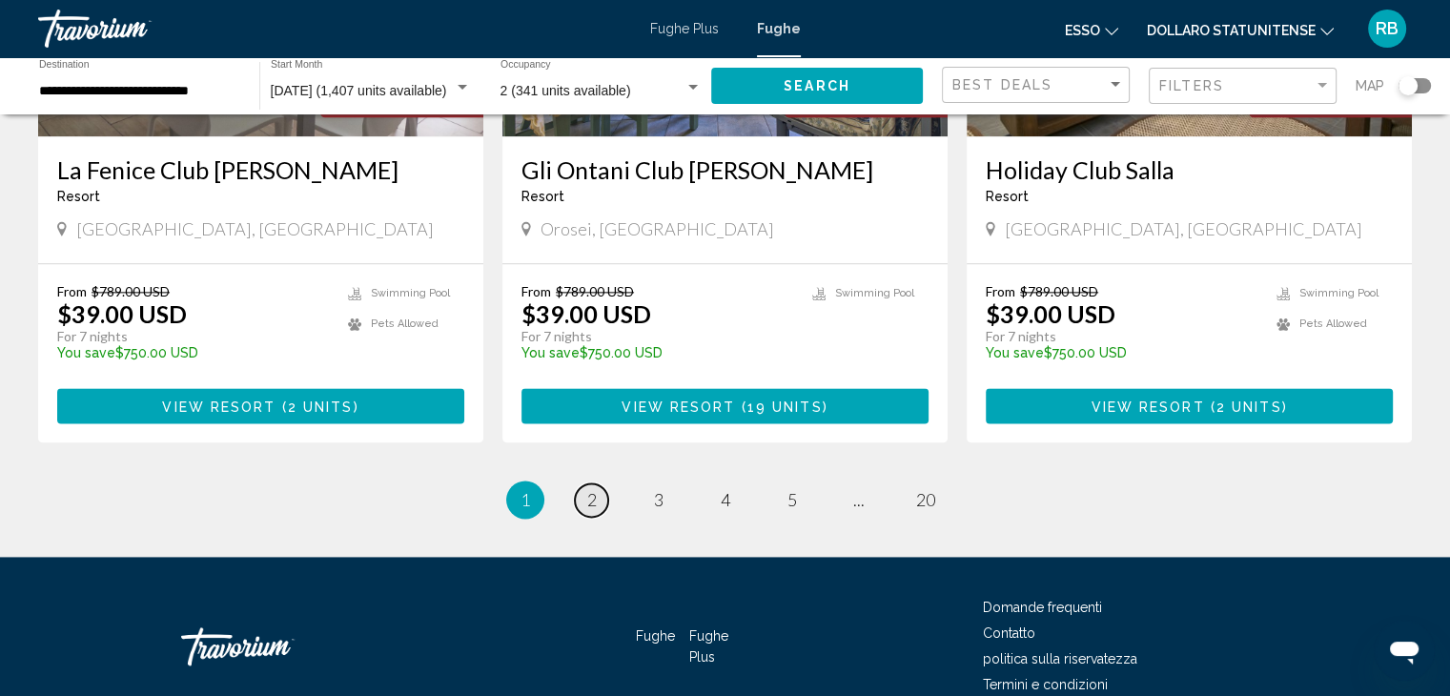
click at [597, 483] on link "page 2" at bounding box center [591, 499] width 33 height 33
